Goal: Transaction & Acquisition: Purchase product/service

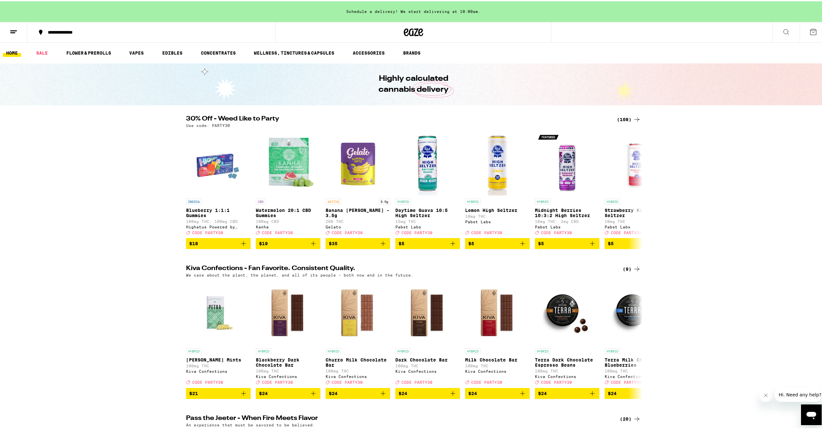
click at [628, 117] on div "(108)" at bounding box center [629, 118] width 24 height 8
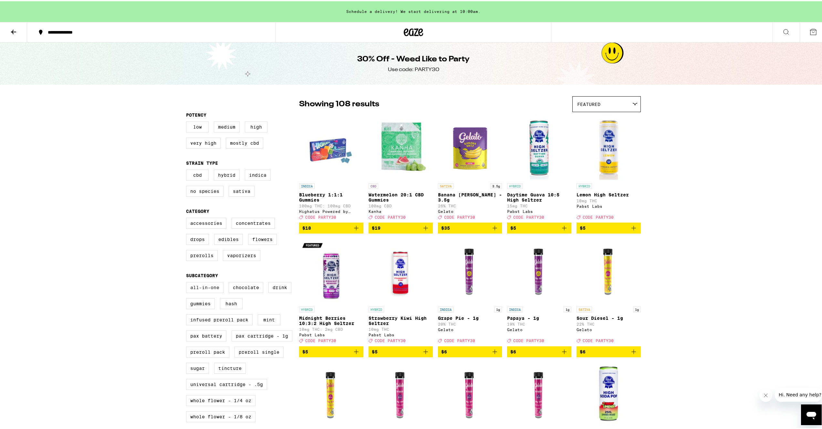
click at [209, 292] on label "All-In-One" at bounding box center [204, 286] width 37 height 11
click at [188, 282] on input "All-In-One" at bounding box center [187, 282] width 0 height 0
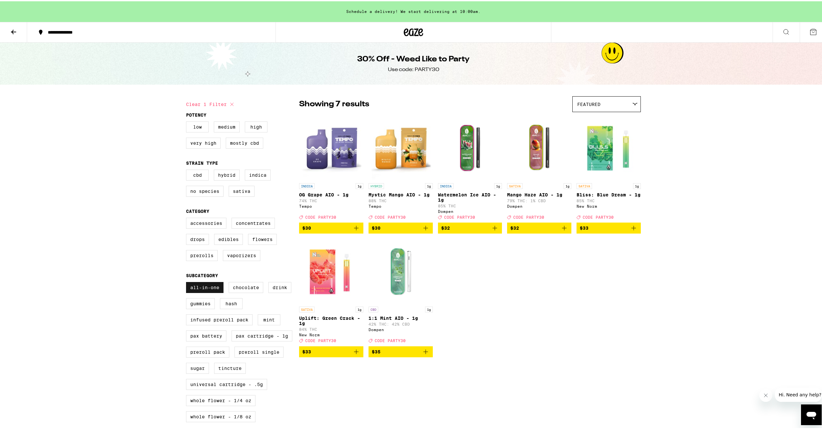
click at [207, 292] on label "All-In-One" at bounding box center [204, 286] width 37 height 11
click at [188, 282] on input "All-In-One" at bounding box center [187, 282] width 0 height 0
checkbox input "false"
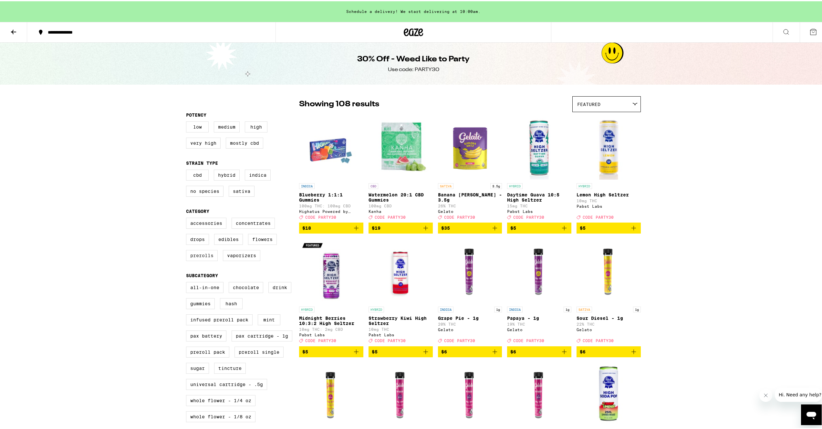
click at [198, 260] on label "Prerolls" at bounding box center [202, 254] width 32 height 11
click at [188, 218] on input "Prerolls" at bounding box center [187, 217] width 0 height 0
checkbox input "true"
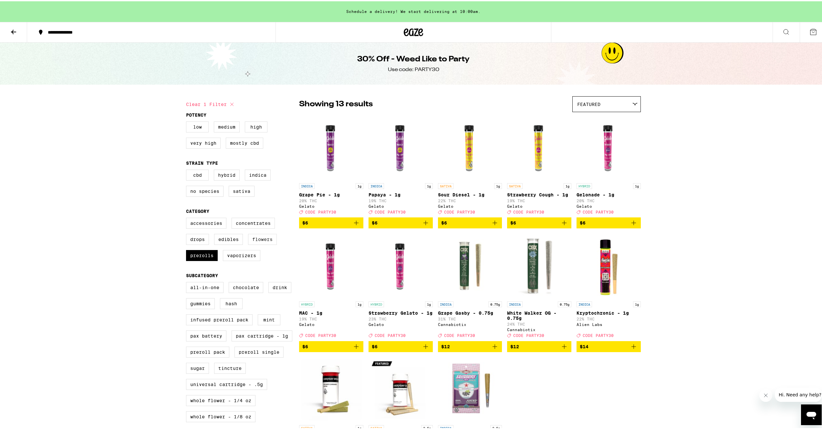
click at [262, 243] on label "Flowers" at bounding box center [262, 237] width 29 height 11
click at [188, 218] on input "Flowers" at bounding box center [187, 217] width 0 height 0
checkbox input "true"
